Goal: Task Accomplishment & Management: Manage account settings

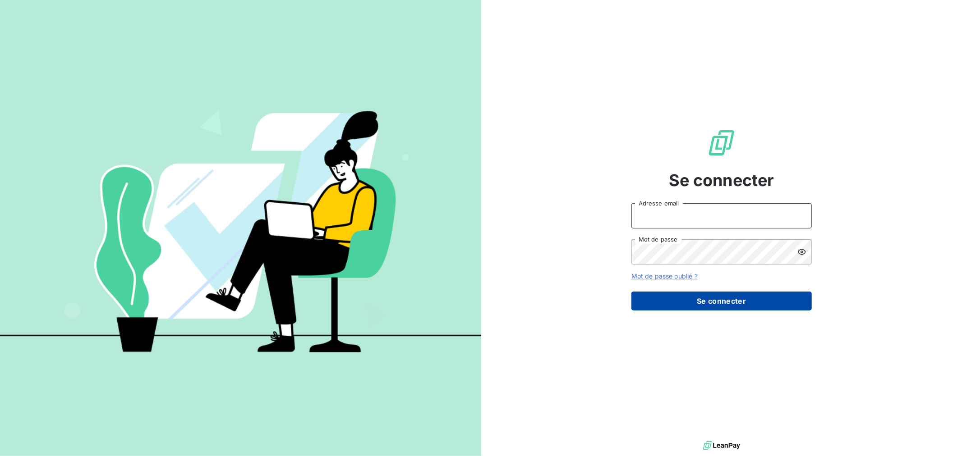
type input "mdestais@sba-compta.com"
click at [663, 292] on button "Se connecter" at bounding box center [721, 301] width 180 height 19
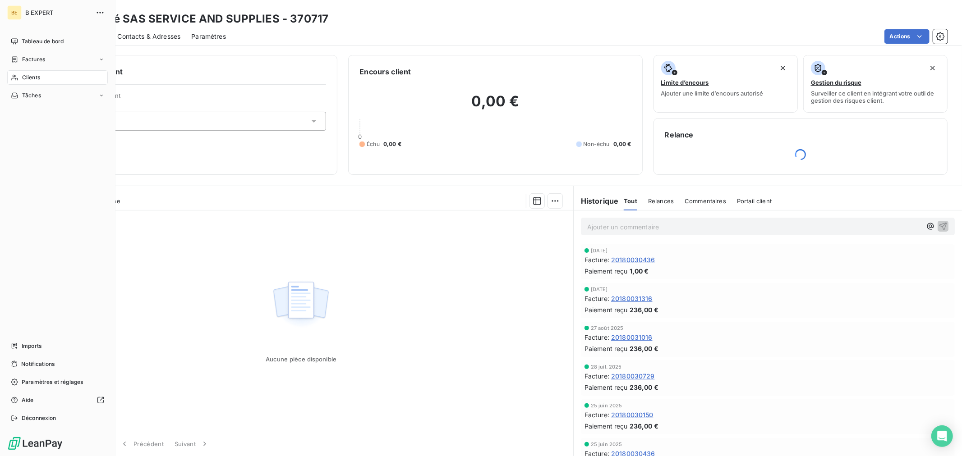
click at [23, 78] on span "Clients" at bounding box center [31, 78] width 18 height 8
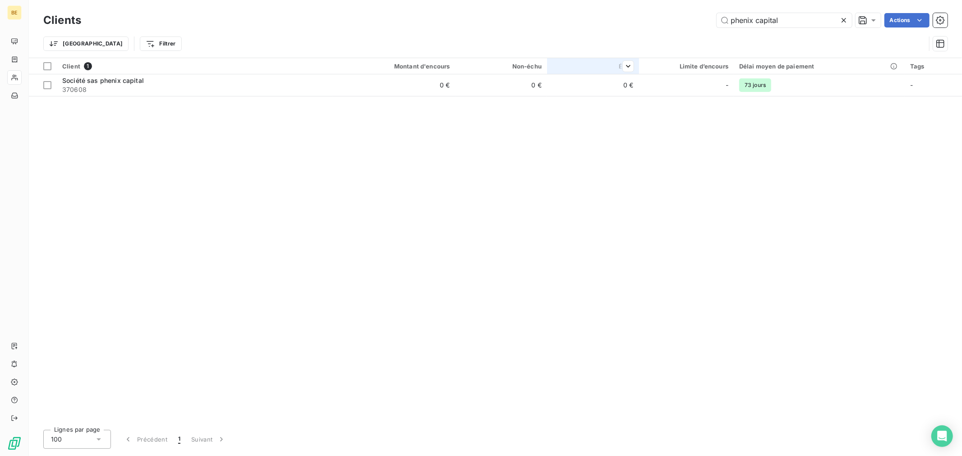
type input "phenix capital"
click at [625, 73] on th "Échu" at bounding box center [593, 66] width 92 height 16
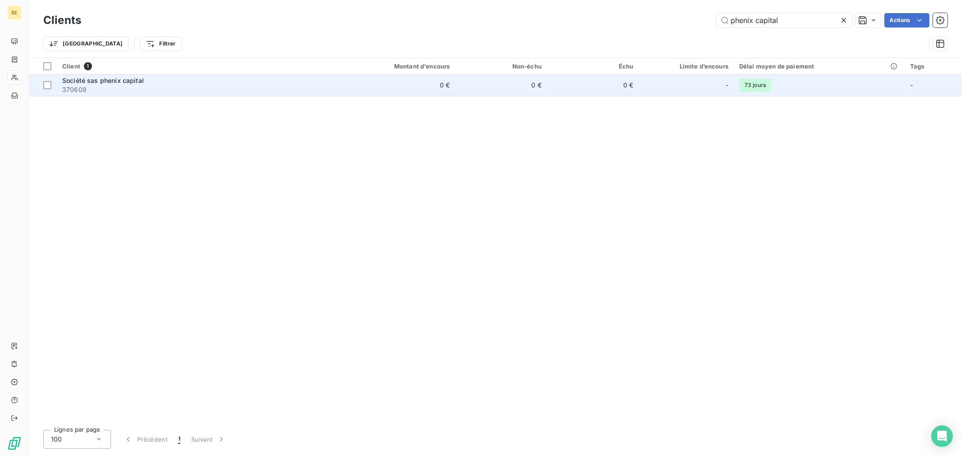
click at [603, 89] on td "0 €" at bounding box center [593, 85] width 92 height 22
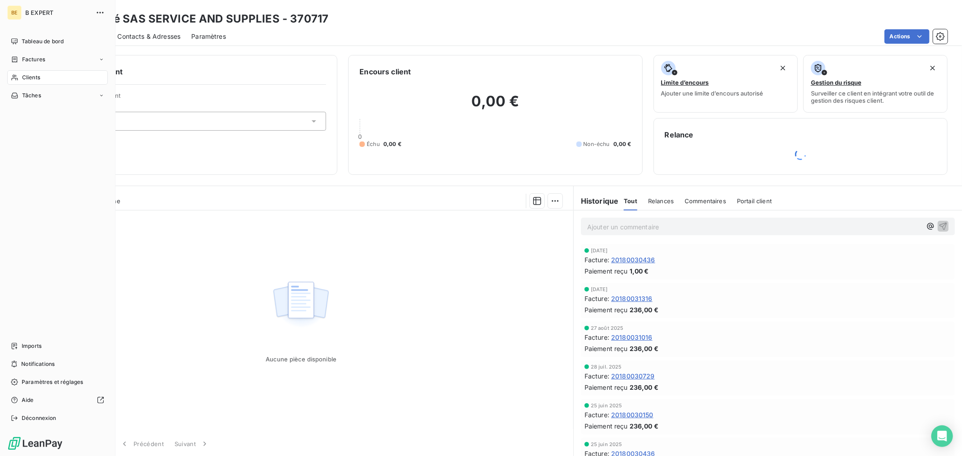
click at [22, 77] on span "Clients" at bounding box center [31, 78] width 18 height 8
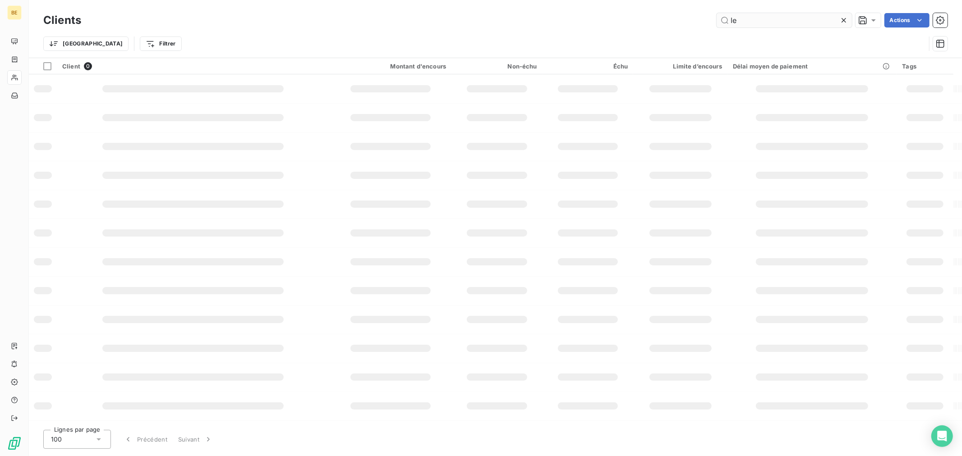
type input "l"
type input "phenix capital"
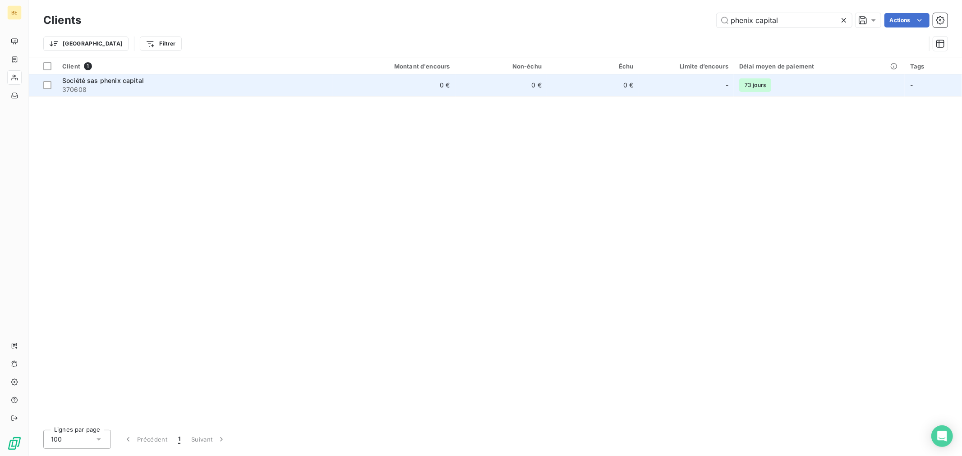
click at [611, 84] on td "0 €" at bounding box center [593, 85] width 92 height 22
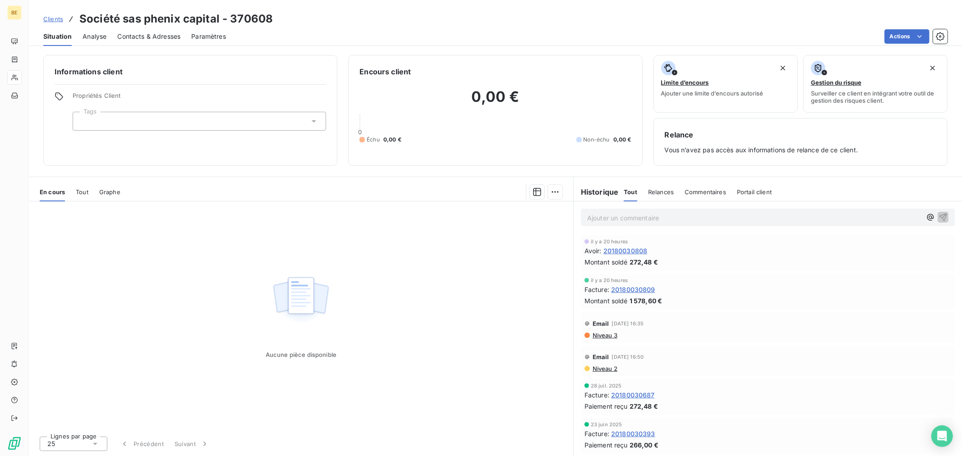
click at [581, 124] on div "0" at bounding box center [495, 121] width 272 height 7
